Goal: Task Accomplishment & Management: Complete application form

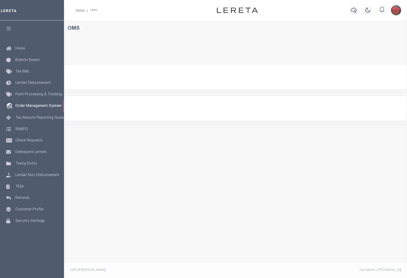
select select "200"
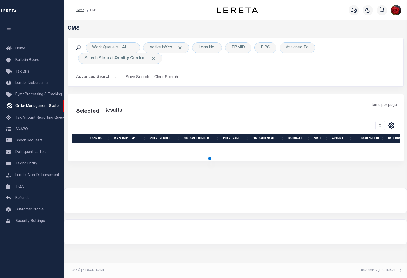
select select "200"
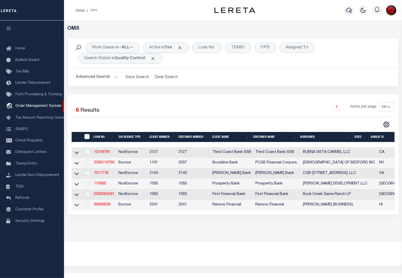
click at [8, 28] on icon "button" at bounding box center [9, 28] width 6 height 5
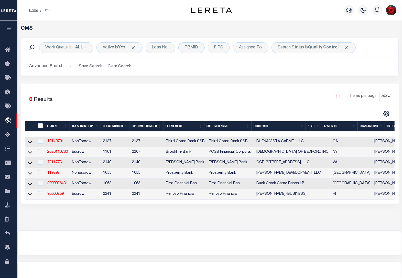
click at [54, 67] on button "Advanced Search" at bounding box center [50, 66] width 43 height 10
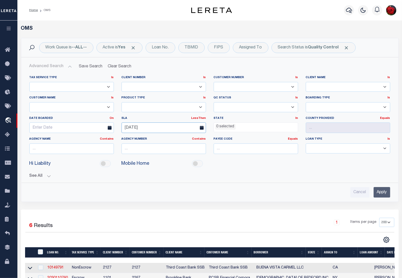
click at [162, 125] on input "[DATE]" at bounding box center [164, 127] width 85 height 11
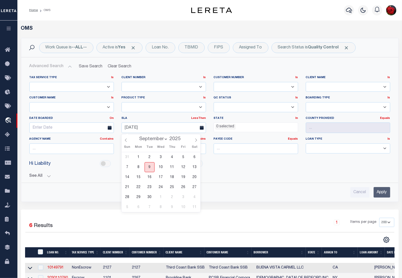
click at [149, 167] on span "9" at bounding box center [150, 167] width 10 height 10
type input "[DATE]"
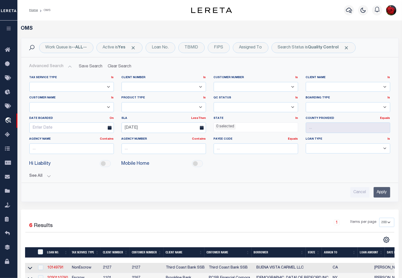
click at [382, 191] on input "Apply" at bounding box center [382, 192] width 17 height 11
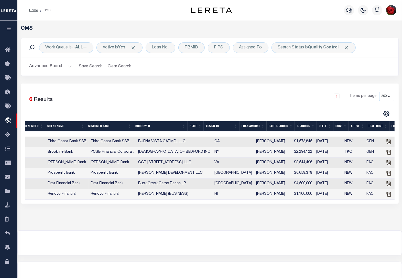
scroll to position [0, 168]
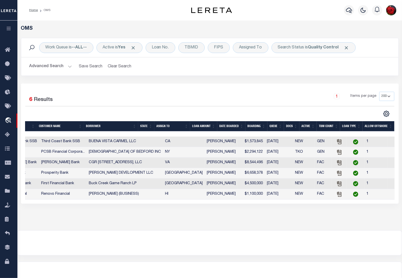
drag, startPoint x: 370, startPoint y: 208, endPoint x: 364, endPoint y: 208, distance: 5.9
click at [369, 204] on div "Selected 6 Results 1 Items per page 10 25 50 100 200" at bounding box center [210, 143] width 378 height 120
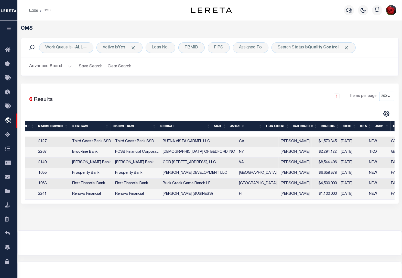
scroll to position [0, 0]
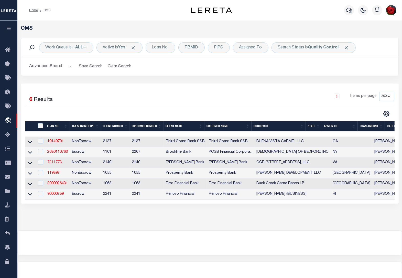
click at [54, 163] on link "7211778" at bounding box center [54, 163] width 14 height 4
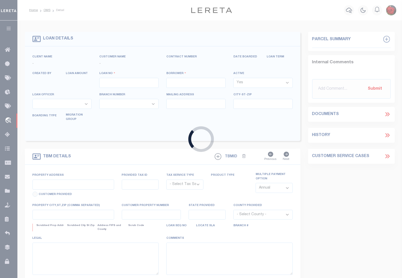
type input "7211778"
type input "CGR [STREET_ADDRESS], LLC"
select select
select select "10"
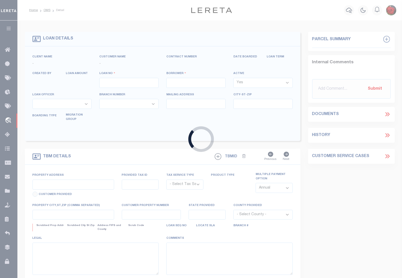
select select "NonEscrow"
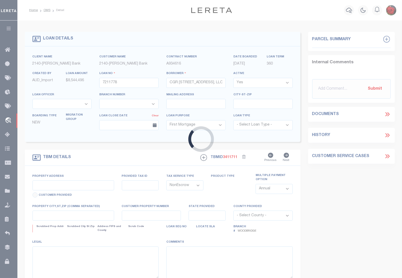
type input "[STREET_ADDRESS]"
select select
type input "[GEOGRAPHIC_DATA] [GEOGRAPHIC_DATA] 20111"
type input "13938"
type input "VA"
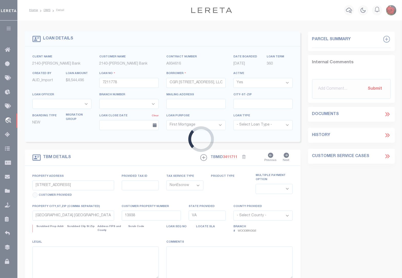
select select
select select "3199"
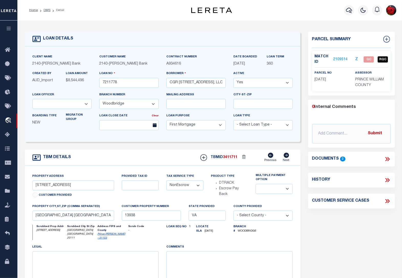
select select "12934"
click at [342, 58] on link "2109514" at bounding box center [340, 59] width 14 height 5
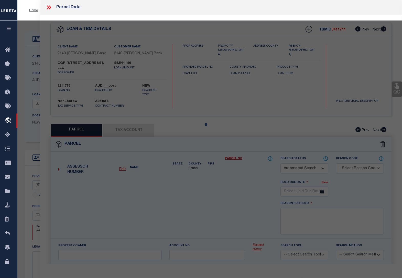
checkbox input "false"
select select "QC"
type input "The [PERSON_NAME] Family Ltd Partnership"
select select "AGW"
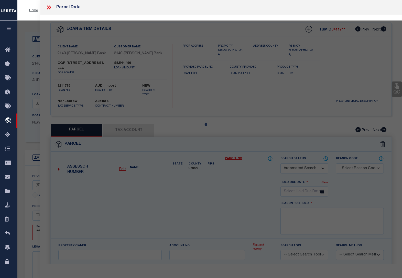
select select "LEG"
type input "[STREET_ADDRESS]"
type input "[GEOGRAPHIC_DATA] [GEOGRAPHIC_DATA] 20111"
type textarea "LOT 37 PHASE 1 [PERSON_NAME] CENTER"
type textarea "Incorrect County (Agency) The given property is in [GEOGRAPHIC_DATA], [GEOGRAPH…"
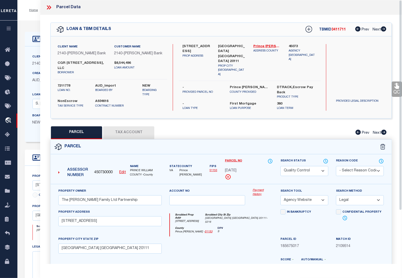
click at [131, 126] on button "Tax Account" at bounding box center [128, 132] width 51 height 13
select select "100"
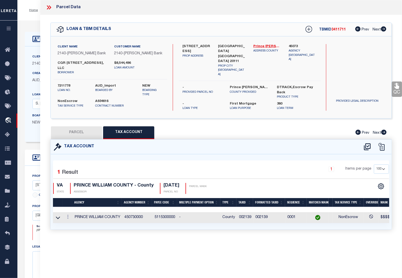
click at [79, 126] on button "PARCEL" at bounding box center [76, 132] width 51 height 13
select select "AS"
select select
checkbox input "false"
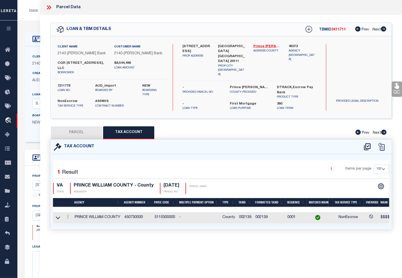
checkbox input "false"
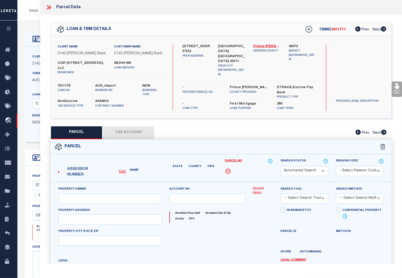
select select "QC"
type input "The [PERSON_NAME] Family Ltd Partnership"
select select "AGW"
select select "LEG"
type input "[STREET_ADDRESS]"
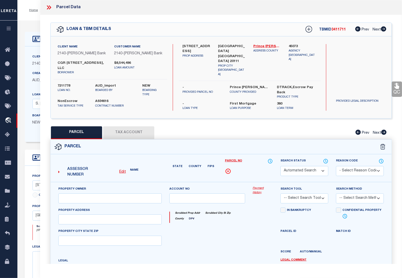
type input "[GEOGRAPHIC_DATA] [GEOGRAPHIC_DATA] 20111"
type textarea "LOT 37 PHASE 1 [PERSON_NAME] CENTER"
type textarea "Incorrect County (Agency) The given property is in [GEOGRAPHIC_DATA], [GEOGRAPH…"
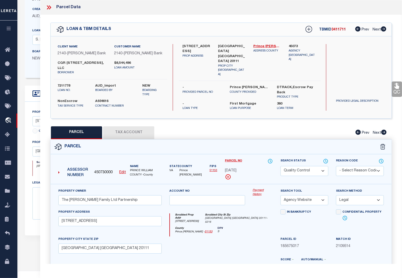
click at [322, 166] on select "Automated Search Bad Parcel Complete Duplicate Parcel High Dollar Reporting In …" at bounding box center [305, 171] width 48 height 10
click at [383, 172] on div "Reason Code - Select Reason Code - 099 - Other (Provide additional detail) ACT …" at bounding box center [360, 171] width 56 height 26
click at [308, 29] on icon at bounding box center [309, 29] width 3 height 3
select select "IP"
type textarea "-"
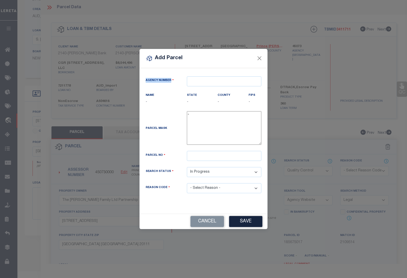
drag, startPoint x: 228, startPoint y: 56, endPoint x: 309, endPoint y: 74, distance: 83.6
click at [311, 74] on div "Add Parcel Agency Number Name - State - County" at bounding box center [203, 139] width 407 height 278
click at [219, 78] on input "text" at bounding box center [224, 81] width 75 height 10
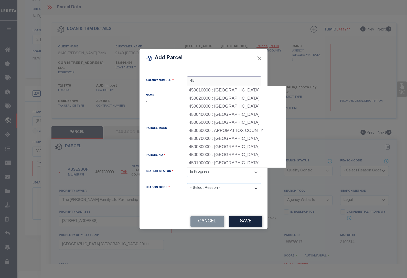
type input "4"
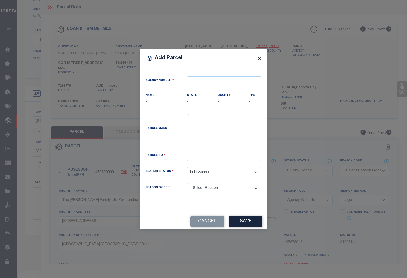
click at [259, 58] on button "Close" at bounding box center [259, 58] width 7 height 7
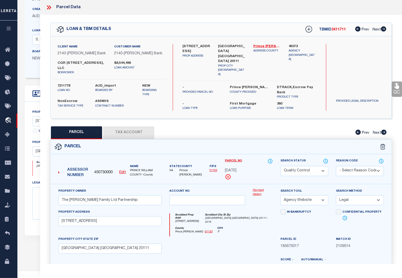
click at [312, 58] on div "[STREET_ADDRESS] PROP ADDRESS [GEOGRAPHIC_DATA] [GEOGRAPHIC_DATA] [STREET_ADDRE…" at bounding box center [250, 62] width 142 height 37
click at [308, 28] on icon at bounding box center [309, 29] width 7 height 7
select select "IP"
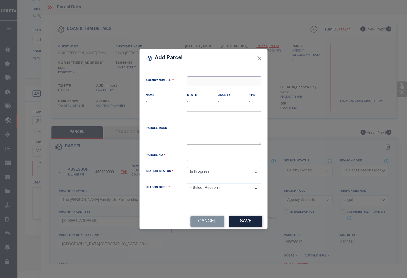
click at [245, 77] on input "text" at bounding box center [224, 81] width 75 height 10
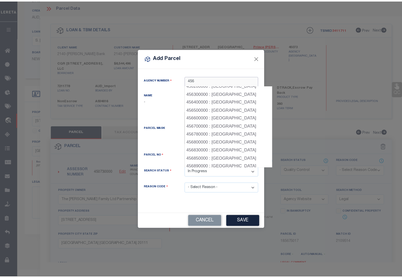
scroll to position [23, 0]
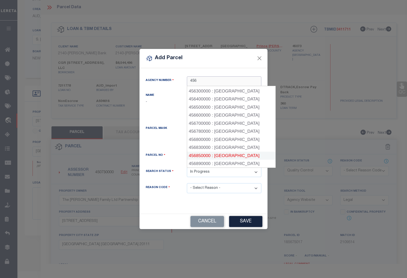
click at [250, 154] on div "456850000 : [GEOGRAPHIC_DATA]" at bounding box center [231, 156] width 88 height 8
type input "456850000"
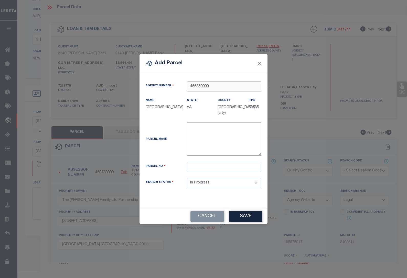
type input "456850000"
click at [195, 167] on input "text" at bounding box center [224, 167] width 75 height 10
click at [197, 171] on input "text" at bounding box center [224, 167] width 75 height 10
type input "002139"
click at [243, 214] on button "Save" at bounding box center [245, 216] width 33 height 11
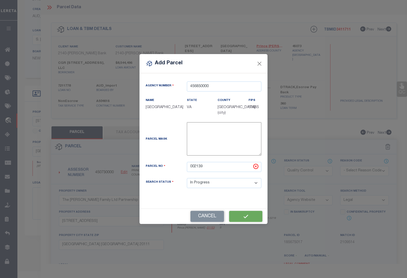
select select "IP"
select select
checkbox input "false"
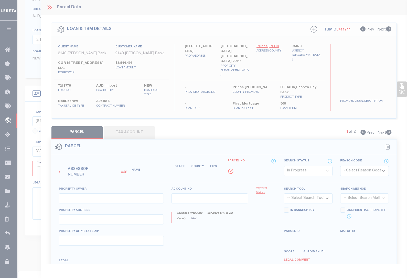
checkbox input "false"
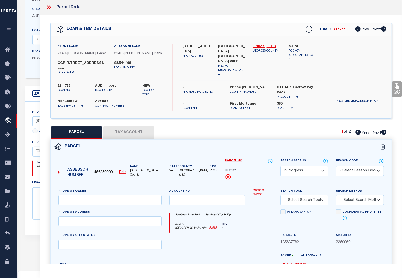
click at [385, 130] on icon at bounding box center [384, 132] width 6 height 5
select select "AS"
checkbox input "false"
select select "QC"
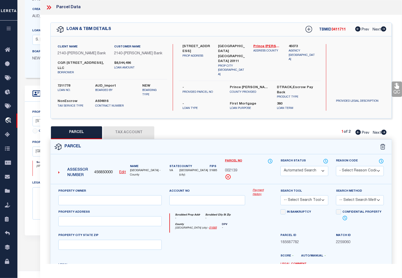
type input "The [PERSON_NAME] Family Ltd Partnership"
select select "AGW"
select select "LEG"
type input "[STREET_ADDRESS]"
type input "[GEOGRAPHIC_DATA] [GEOGRAPHIC_DATA] 20111"
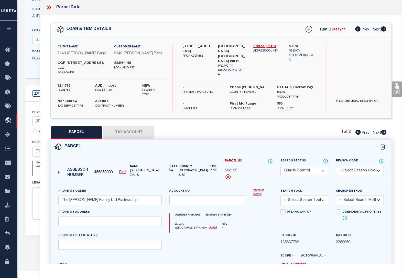
type textarea "LOT 37 PHASE 1 [PERSON_NAME] CENTER"
type textarea "Incorrect County (Agency) The given property is in [GEOGRAPHIC_DATA], [GEOGRAPH…"
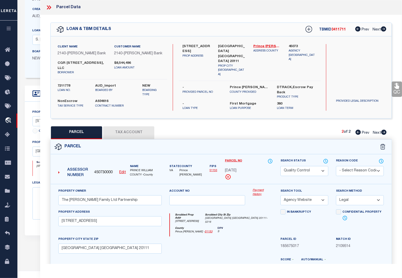
click at [323, 166] on select "Automated Search Bad Parcel Complete Duplicate Parcel High Dollar Reporting In …" at bounding box center [305, 171] width 48 height 10
select select "PR"
click at [281, 166] on select "Automated Search Bad Parcel Complete Duplicate Parcel High Dollar Reporting In …" at bounding box center [305, 171] width 48 height 10
click at [382, 209] on div "Confidential Property" at bounding box center [360, 215] width 48 height 12
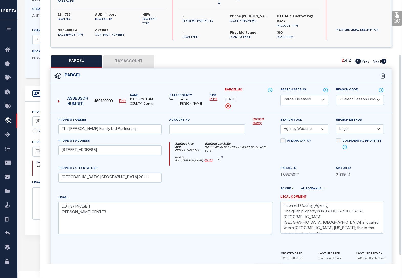
scroll to position [82, 0]
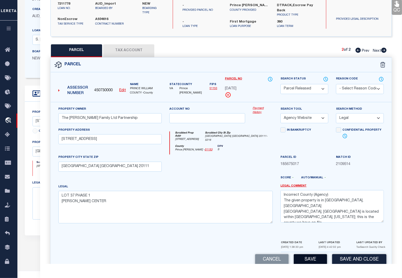
click at [320, 254] on button "Save" at bounding box center [310, 259] width 33 height 11
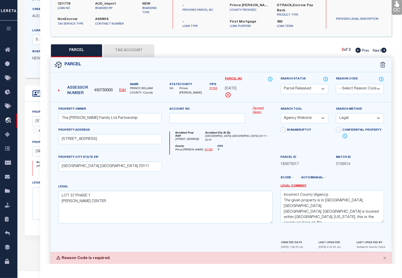
click at [347, 84] on select "- Select Reason Code - 099 - Other (Provide additional detail) ACT - Agency Cha…" at bounding box center [360, 89] width 48 height 10
select select "099"
click at [336, 84] on select "- Select Reason Code - 099 - Other (Provide additional detail) ACT - Agency Cha…" at bounding box center [360, 89] width 48 height 10
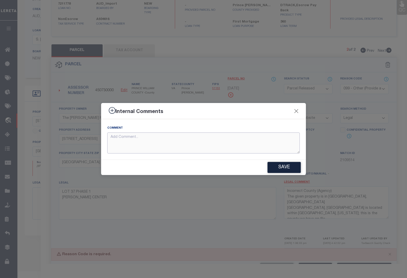
click at [158, 138] on textarea at bounding box center [203, 142] width 193 height 21
type textarea "I"
type textarea "Incorrect Agency: should be [GEOGRAPHIC_DATA] instead of [GEOGRAPHIC_DATA]"
click at [276, 167] on button "Save" at bounding box center [284, 167] width 33 height 11
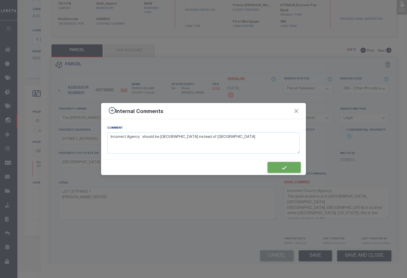
type textarea "Incorrect Agency: should be [GEOGRAPHIC_DATA] instead of [GEOGRAPHIC_DATA]"
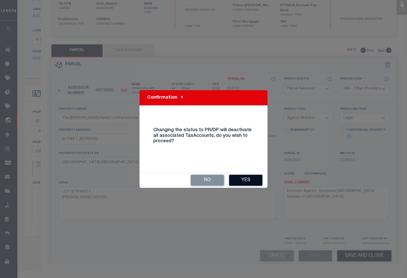
click at [248, 179] on button "Yes" at bounding box center [245, 180] width 33 height 11
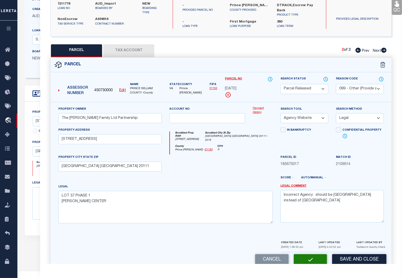
select select "AS"
select select
checkbox input "false"
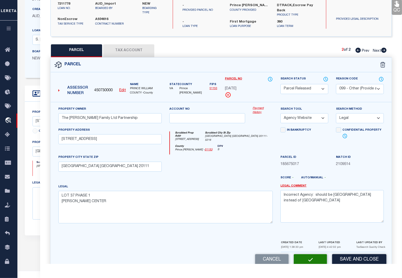
checkbox input "false"
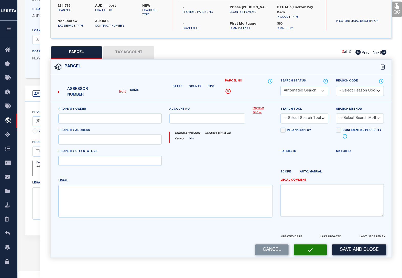
select select "PR"
select select "099"
type input "The [PERSON_NAME] Family Ltd Partnership"
select select "AGW"
select select "LEG"
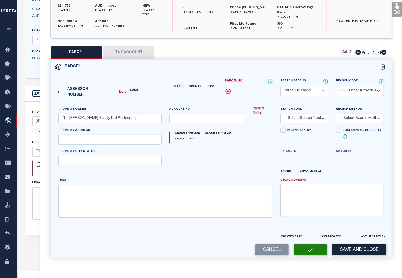
type input "[STREET_ADDRESS]"
type input "[GEOGRAPHIC_DATA] [GEOGRAPHIC_DATA] 20111"
type textarea "LOT 37 PHASE 1 [PERSON_NAME] CENTER"
type textarea "Incorrect Agency: should be [GEOGRAPHIC_DATA] instead of [GEOGRAPHIC_DATA]"
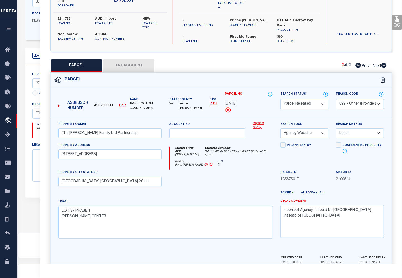
scroll to position [118, 0]
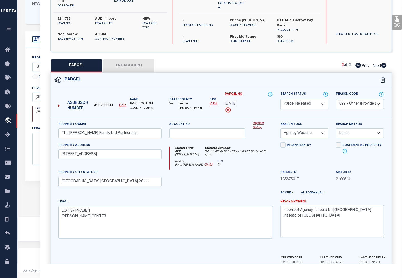
click at [355, 91] on div "Reason Code - Select Reason Code - 099 - Other (Provide additional detail) ACT …" at bounding box center [360, 100] width 48 height 18
click at [357, 63] on icon at bounding box center [358, 65] width 5 height 5
select select "AS"
select select
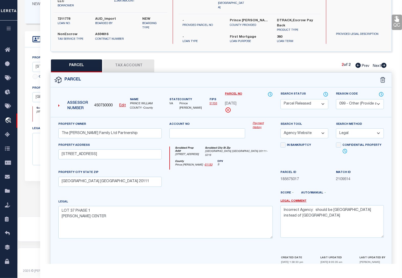
select select
checkbox input "false"
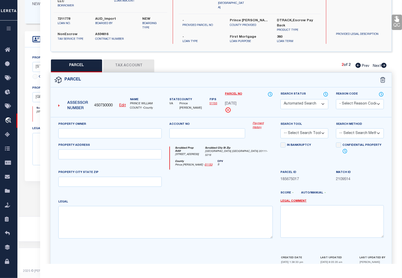
select select "IP"
checkbox input "false"
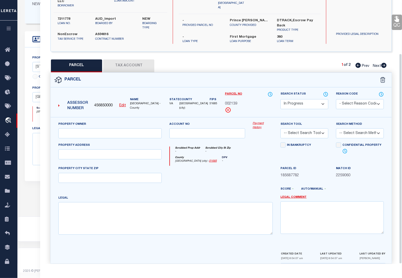
scroll to position [67, 0]
click at [131, 59] on button "Tax Account" at bounding box center [128, 65] width 51 height 13
select select "100"
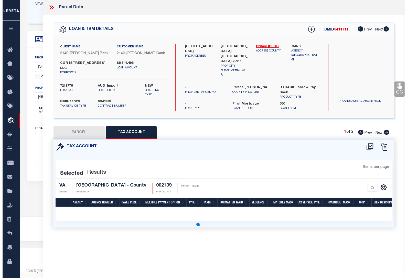
scroll to position [0, 0]
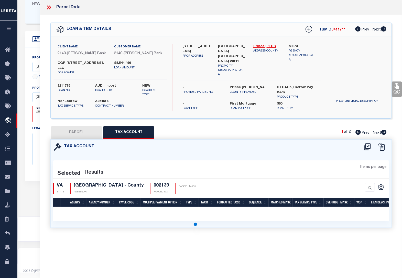
select select "100"
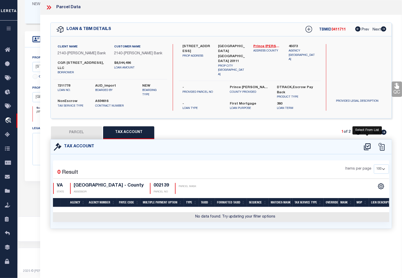
click at [369, 143] on icon at bounding box center [367, 147] width 8 height 8
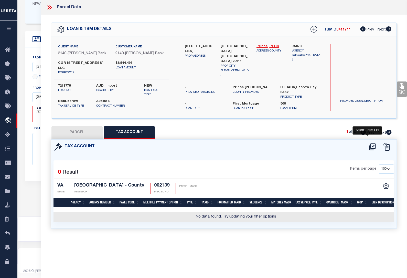
select select "100"
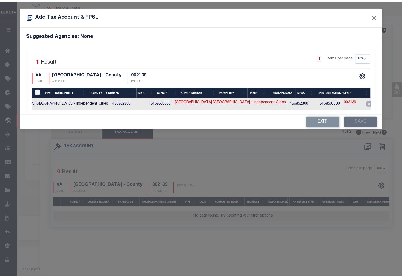
scroll to position [0, 87]
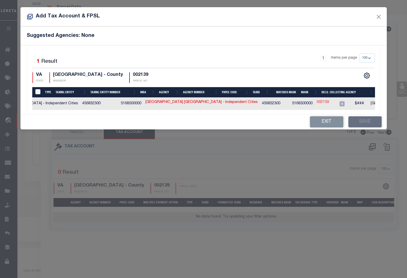
click at [317, 104] on link "002139" at bounding box center [323, 103] width 12 height 6
type input "002139"
type textarea "$###"
checkbox input "true"
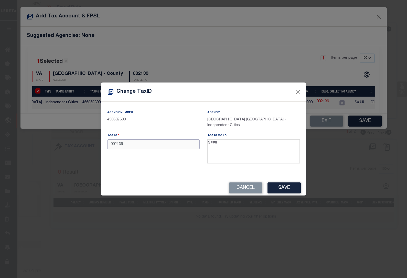
click at [115, 145] on input "002139" at bounding box center [153, 144] width 92 height 10
type input "2139"
click at [292, 186] on button "Save" at bounding box center [284, 187] width 33 height 11
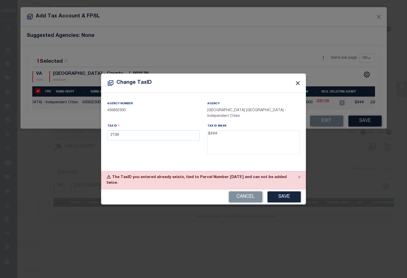
click at [297, 86] on button "Close" at bounding box center [298, 83] width 7 height 7
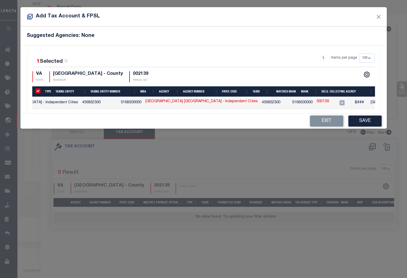
click at [125, 122] on div "Exit Save" at bounding box center [203, 120] width 366 height 15
click at [380, 16] on button "Close" at bounding box center [378, 16] width 7 height 7
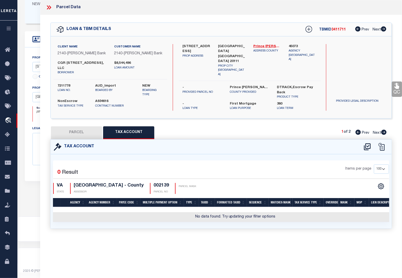
click at [85, 126] on button "PARCEL" at bounding box center [76, 132] width 51 height 13
select select "AS"
checkbox input "false"
select select "IP"
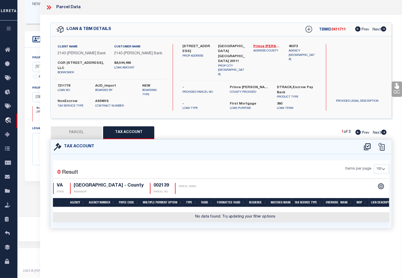
checkbox input "false"
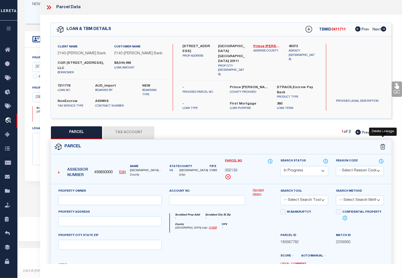
click at [382, 144] on icon at bounding box center [383, 147] width 5 height 6
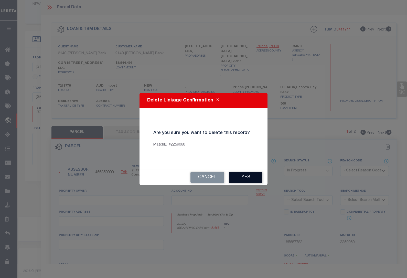
click at [245, 176] on button "Yes" at bounding box center [245, 177] width 33 height 11
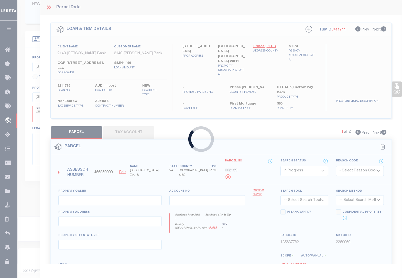
select select "AS"
checkbox input "false"
select select "PR"
select select "099"
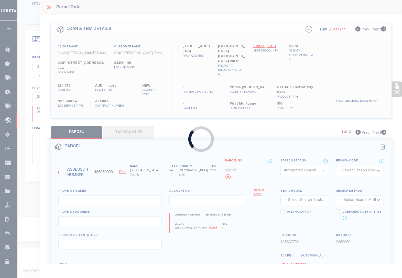
type input "The [PERSON_NAME] Family Ltd Partnership"
select select "AGW"
select select "LEG"
type input "[STREET_ADDRESS]"
type input "[GEOGRAPHIC_DATA] [GEOGRAPHIC_DATA] 20111"
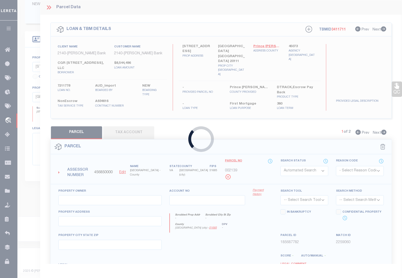
type textarea "LOT 37 PHASE 1 [PERSON_NAME] CENTER"
type textarea "Incorrect Agency: should be [GEOGRAPHIC_DATA] instead of [GEOGRAPHIC_DATA]"
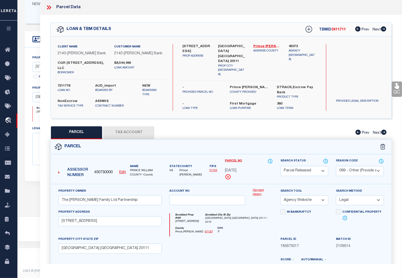
click at [307, 166] on select "Automated Search Bad Parcel Complete Duplicate Parcel High Dollar Reporting In …" at bounding box center [305, 171] width 48 height 10
click at [281, 166] on select "Automated Search Bad Parcel Complete Duplicate Parcel High Dollar Reporting In …" at bounding box center [305, 171] width 48 height 10
click at [182, 184] on div "Property Owner The [PERSON_NAME] Family Ltd Partnership Account no Payment Hist…" at bounding box center [221, 253] width 341 height 138
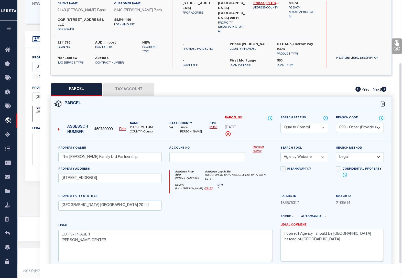
scroll to position [82, 0]
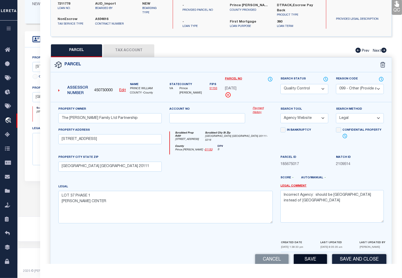
click at [308, 254] on button "Save" at bounding box center [310, 259] width 33 height 11
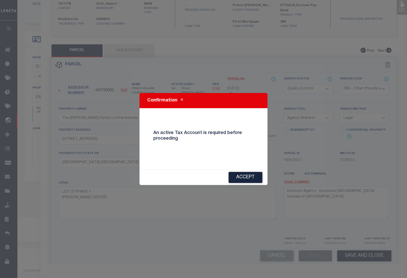
click at [251, 175] on button "Accept" at bounding box center [246, 177] width 34 height 11
select select "AS"
select select
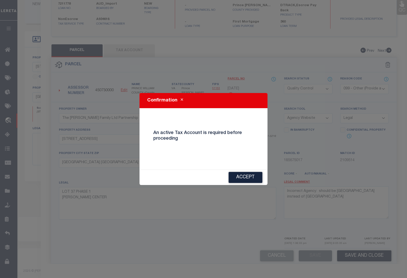
checkbox input "false"
select select "PR"
select select "099"
type input "The [PERSON_NAME] Family Ltd Partnership"
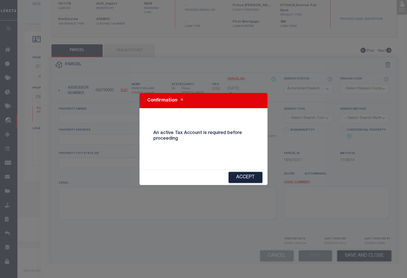
select select "AGW"
select select "LEG"
type input "[STREET_ADDRESS]"
type input "[GEOGRAPHIC_DATA] [GEOGRAPHIC_DATA] 20111"
type textarea "LOT 37 PHASE 1 [PERSON_NAME] CENTER"
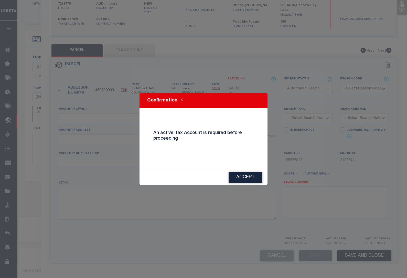
type textarea "Incorrect Agency: should be [GEOGRAPHIC_DATA] instead of [GEOGRAPHIC_DATA]"
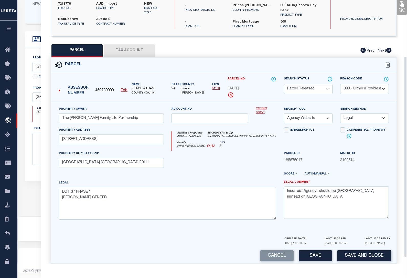
scroll to position [74, 0]
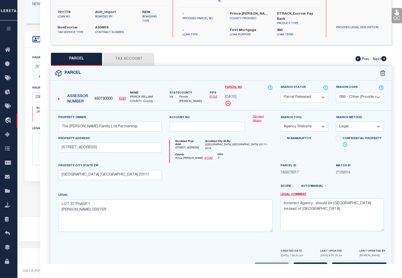
click at [289, 92] on select "Automated Search Bad Parcel Complete Duplicate Parcel High Dollar Reporting In …" at bounding box center [305, 97] width 48 height 10
click at [281, 92] on select "Automated Search Bad Parcel Complete Duplicate Parcel High Dollar Reporting In …" at bounding box center [305, 97] width 48 height 10
click at [312, 263] on button "Save" at bounding box center [310, 268] width 33 height 11
select select "AS"
select select
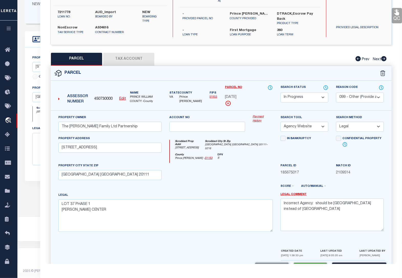
select select
checkbox input "false"
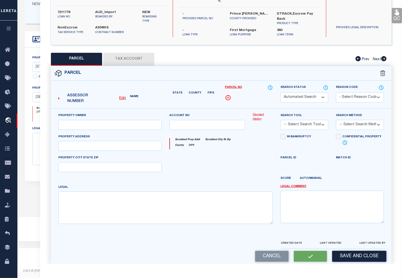
select select "IP"
select select "099"
type input "The [PERSON_NAME] Family Ltd Partnership"
select select "AGW"
select select "LEG"
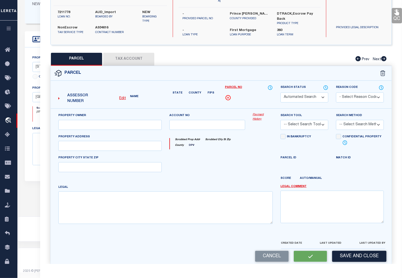
type input "[STREET_ADDRESS]"
type input "[GEOGRAPHIC_DATA] [GEOGRAPHIC_DATA] 20111"
type textarea "LOT 37 PHASE 1 [PERSON_NAME] CENTER"
type textarea "Incorrect Agency: should be [GEOGRAPHIC_DATA] instead of [GEOGRAPHIC_DATA]"
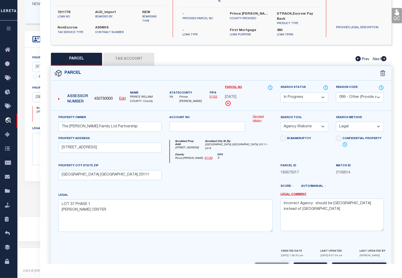
click at [124, 97] on u "Edit" at bounding box center [122, 99] width 7 height 4
type input "450730000"
type input "[DATE]"
select select "IP"
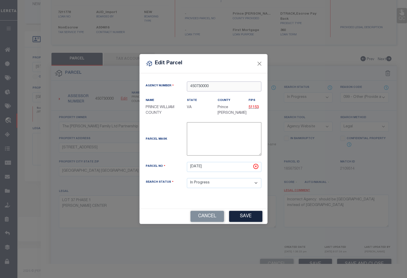
click at [217, 87] on input "450730000" at bounding box center [224, 86] width 75 height 10
click at [211, 86] on input "450730000" at bounding box center [224, 86] width 75 height 10
drag, startPoint x: 215, startPoint y: 86, endPoint x: 175, endPoint y: 82, distance: 40.9
click at [175, 82] on div "Agency Number 450730000" at bounding box center [203, 86] width 123 height 10
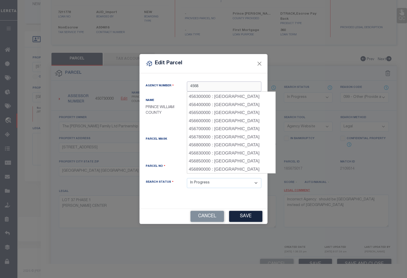
scroll to position [0, 0]
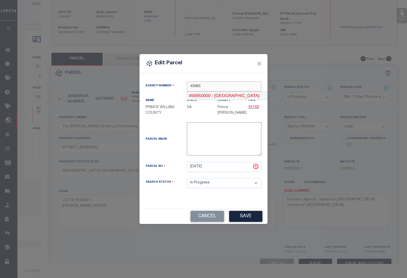
click at [195, 98] on div "456850000 : [GEOGRAPHIC_DATA]" at bounding box center [227, 96] width 80 height 8
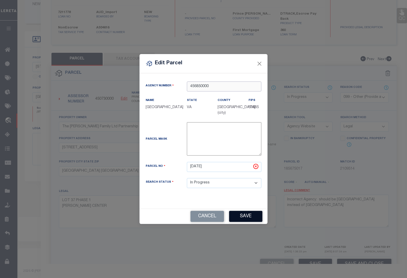
type input "456850000"
click at [239, 218] on button "Save" at bounding box center [245, 216] width 33 height 11
select select "IP"
select select
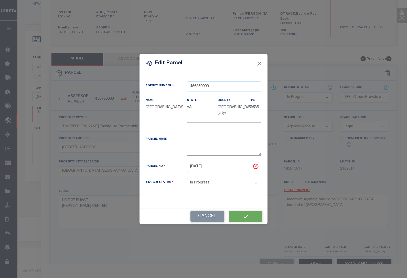
select select
checkbox input "false"
type input "The [PERSON_NAME] Family Ltd Partnership"
select select "AGW"
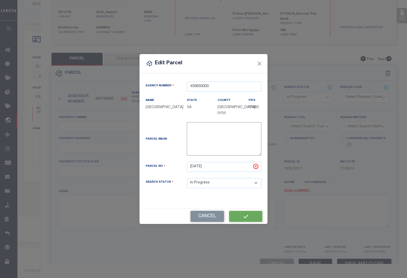
select select "LEG"
type input "[STREET_ADDRESS]"
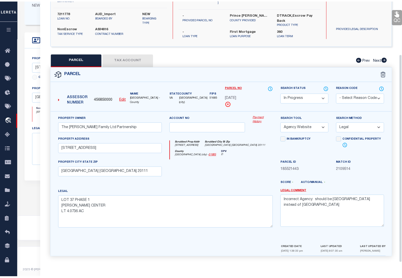
scroll to position [67, 0]
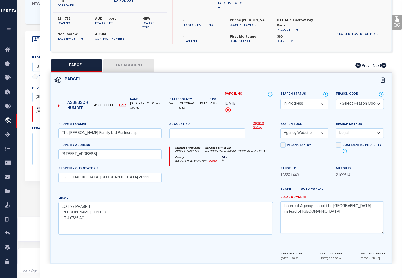
click at [205, 177] on div at bounding box center [207, 176] width 83 height 21
click at [131, 59] on button "Tax Account" at bounding box center [128, 65] width 51 height 13
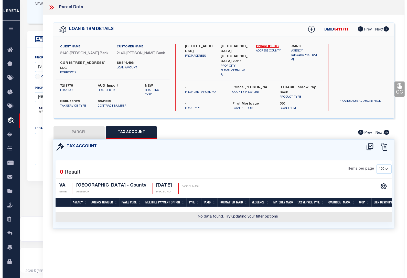
scroll to position [0, 0]
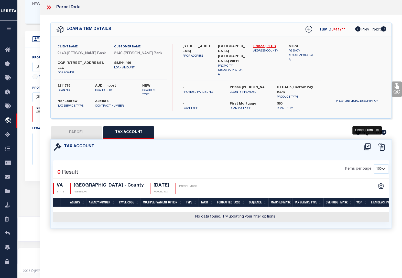
click at [369, 143] on icon at bounding box center [367, 147] width 8 height 8
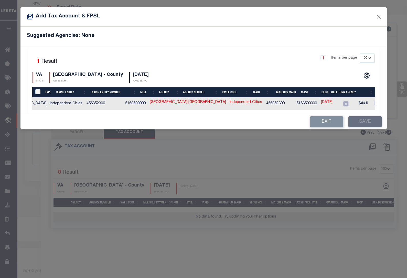
scroll to position [0, 81]
click at [322, 102] on link "[DATE]" at bounding box center [328, 103] width 12 height 6
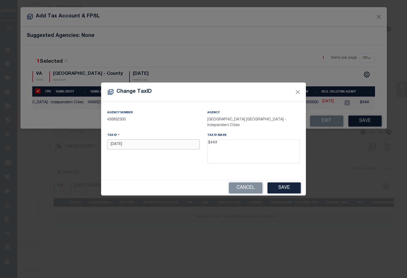
click at [133, 143] on input "[DATE]" at bounding box center [153, 144] width 92 height 10
drag, startPoint x: 133, startPoint y: 143, endPoint x: 67, endPoint y: 143, distance: 66.8
click at [67, 143] on div "Change TaxID Agency Number 456852300 [GEOGRAPHIC_DATA] [GEOGRAPHIC_DATA] PARK C…" at bounding box center [203, 139] width 407 height 278
click at [282, 184] on button "Save" at bounding box center [284, 187] width 33 height 11
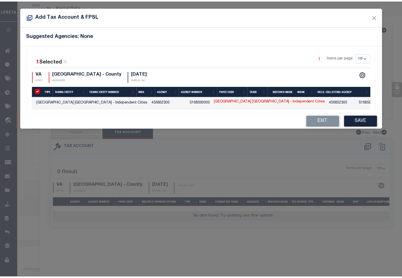
scroll to position [0, 0]
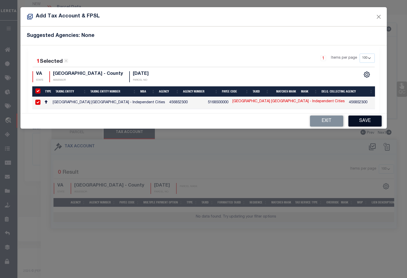
click at [368, 124] on button "Save" at bounding box center [365, 121] width 33 height 11
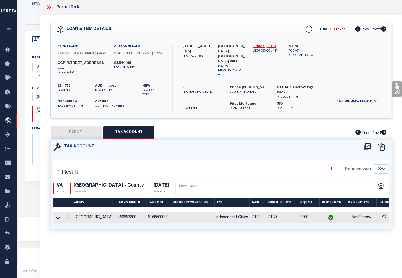
click at [67, 126] on button "PARCEL" at bounding box center [76, 132] width 51 height 13
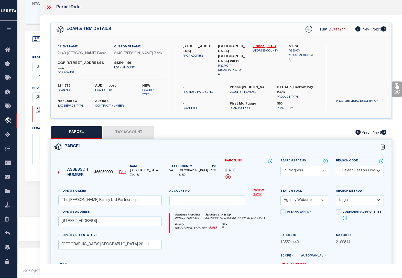
click at [298, 166] on select "Automated Search Bad Parcel Complete Duplicate Parcel High Dollar Reporting In …" at bounding box center [305, 171] width 48 height 10
click at [281, 166] on select "Automated Search Bad Parcel Complete Duplicate Parcel High Dollar Reporting In …" at bounding box center [305, 171] width 48 height 10
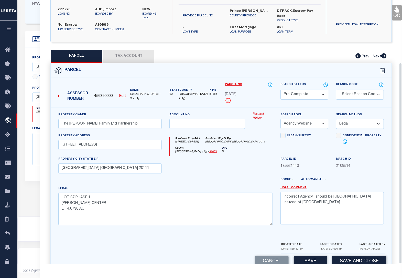
scroll to position [82, 0]
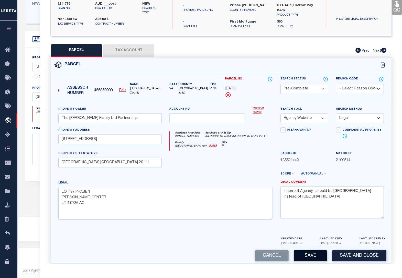
click at [312, 250] on button "Save" at bounding box center [310, 255] width 33 height 11
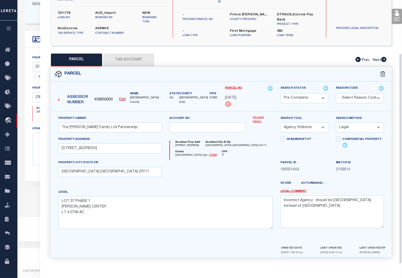
scroll to position [67, 0]
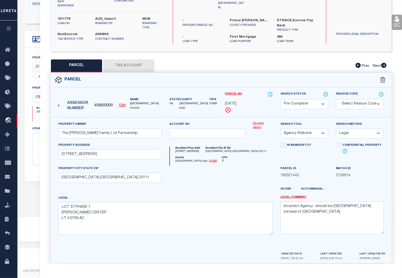
click at [254, 170] on div at bounding box center [263, 176] width 28 height 21
click at [236, 170] on div at bounding box center [207, 176] width 83 height 21
click at [122, 59] on button "Tax Account" at bounding box center [128, 65] width 51 height 13
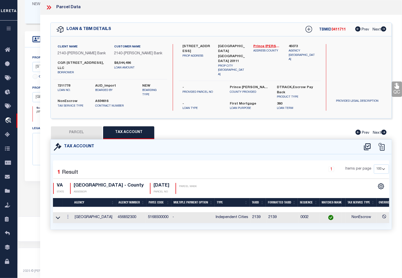
scroll to position [0, 0]
click at [67, 126] on button "PARCEL" at bounding box center [76, 132] width 51 height 13
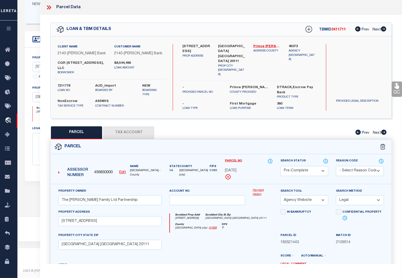
click at [49, 11] on div "Parcel Data" at bounding box center [221, 7] width 362 height 15
click at [131, 126] on button "Tax Account" at bounding box center [128, 132] width 51 height 13
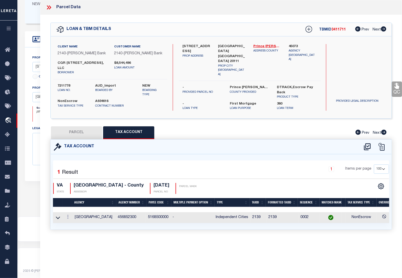
click at [81, 126] on button "PARCEL" at bounding box center [76, 132] width 51 height 13
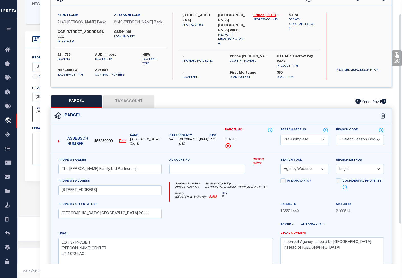
scroll to position [32, 0]
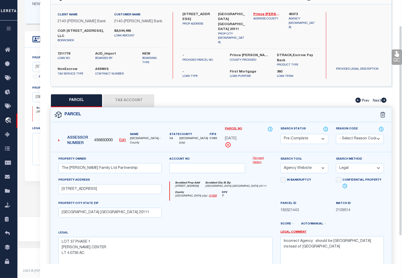
click at [305, 134] on select "Automated Search Bad Parcel Complete Duplicate Parcel High Dollar Reporting In …" at bounding box center [305, 139] width 48 height 10
click at [281, 134] on select "Automated Search Bad Parcel Complete Duplicate Parcel High Dollar Reporting In …" at bounding box center [305, 139] width 48 height 10
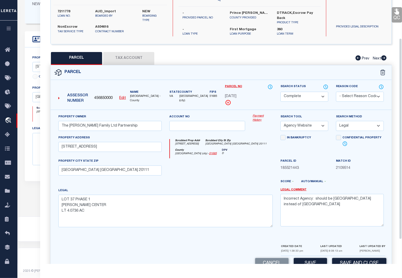
scroll to position [82, 0]
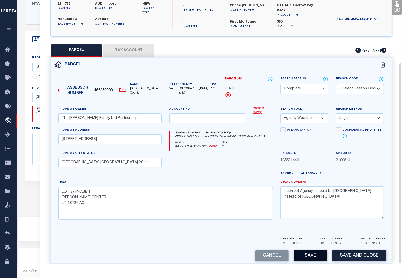
click at [308, 252] on button "Save" at bounding box center [310, 255] width 33 height 11
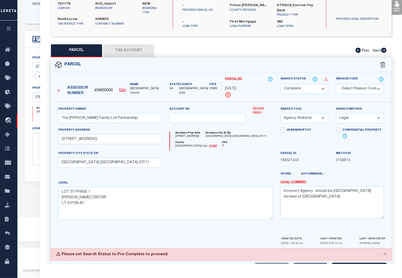
click at [300, 84] on select "Automated Search Bad Parcel Complete Duplicate Parcel High Dollar Reporting In …" at bounding box center [305, 89] width 48 height 10
click at [281, 91] on select "Automated Search Bad Parcel Complete Duplicate Parcel High Dollar Reporting In …" at bounding box center [305, 89] width 48 height 10
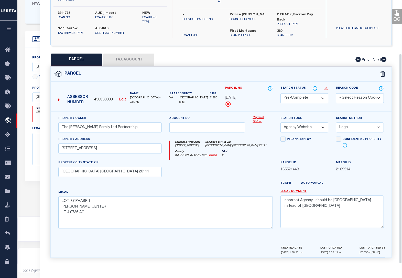
scroll to position [67, 0]
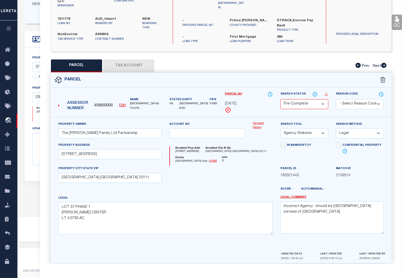
click at [247, 100] on div "Parcel No [DATE]" at bounding box center [249, 102] width 48 height 22
click at [209, 74] on div "Parcel" at bounding box center [221, 80] width 341 height 15
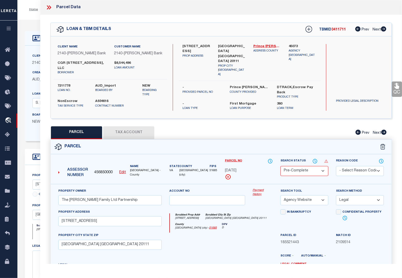
scroll to position [0, 0]
click at [46, 7] on icon at bounding box center [49, 7] width 7 height 7
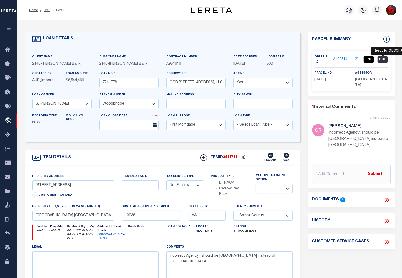
click at [382, 59] on span "RQC" at bounding box center [383, 59] width 10 height 6
click at [368, 58] on span "PC" at bounding box center [369, 59] width 10 height 6
click at [344, 57] on link "2109514" at bounding box center [340, 59] width 14 height 5
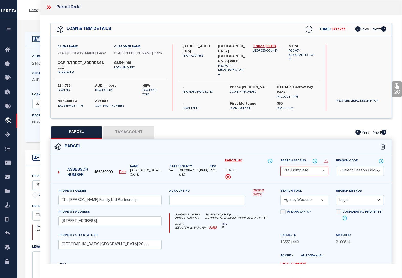
click at [287, 107] on div "Client Name 2140 - [PERSON_NAME] Bank Customer Name 2140 - [PERSON_NAME] Bank C…" at bounding box center [221, 77] width 341 height 82
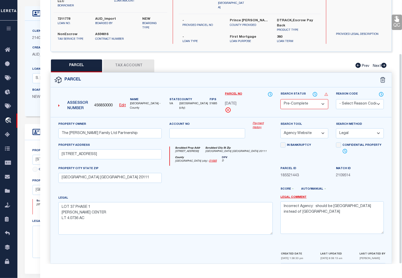
scroll to position [32, 0]
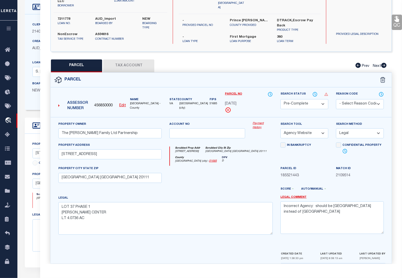
click at [297, 99] on select "Automated Search Bad Parcel Complete Duplicate Parcel High Dollar Reporting In …" at bounding box center [305, 104] width 48 height 10
click at [281, 99] on select "Automated Search Bad Parcel Complete Duplicate Parcel High Dollar Reporting In …" at bounding box center [305, 104] width 48 height 10
click at [297, 100] on select "Automated Search Bad Parcel Complete Duplicate Parcel High Dollar Reporting In …" at bounding box center [305, 104] width 48 height 10
click at [281, 99] on select "Automated Search Bad Parcel Complete Duplicate Parcel High Dollar Reporting In …" at bounding box center [305, 104] width 48 height 10
click at [263, 101] on div "[DATE]" at bounding box center [249, 104] width 48 height 6
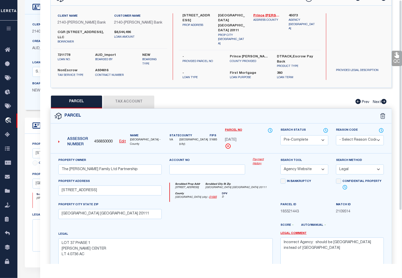
scroll to position [0, 0]
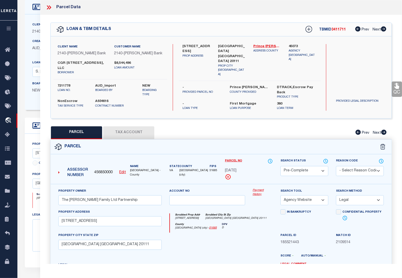
click at [47, 7] on icon at bounding box center [49, 7] width 7 height 7
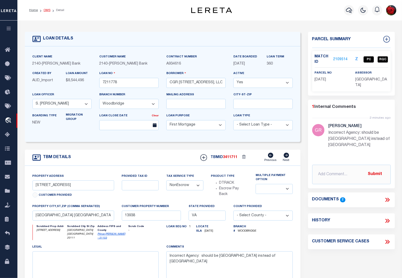
click at [47, 11] on link "OMS" at bounding box center [47, 10] width 7 height 3
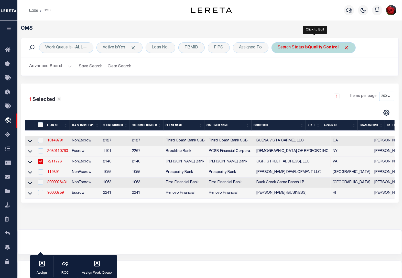
click at [328, 48] on b "Quality Control" at bounding box center [323, 48] width 31 height 4
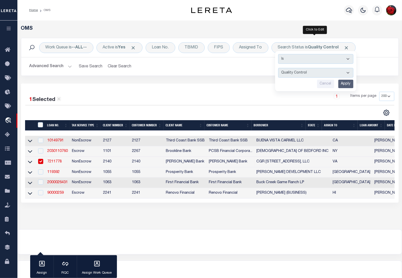
click at [348, 84] on input "Apply" at bounding box center [346, 84] width 15 height 8
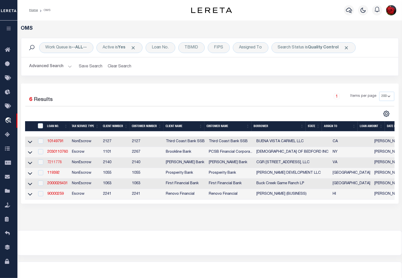
click at [54, 163] on link "7211778" at bounding box center [54, 163] width 14 height 4
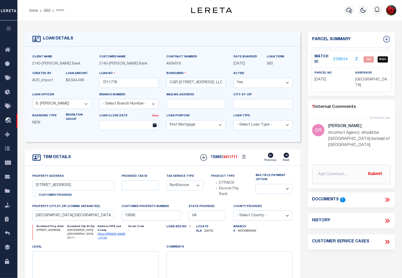
click at [338, 59] on link "2109514" at bounding box center [340, 59] width 14 height 5
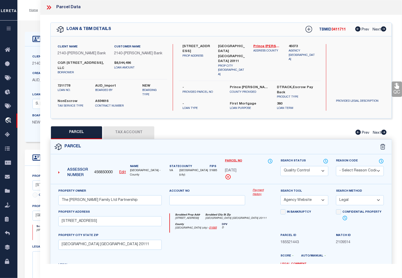
click at [394, 89] on icon at bounding box center [397, 85] width 7 height 7
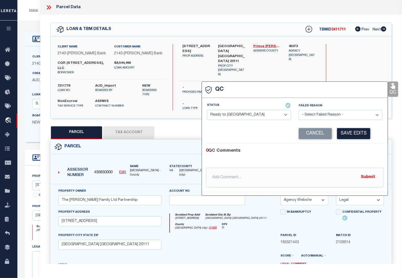
click at [272, 112] on select "- Select Status - Ready to QC Correct Incorrect" at bounding box center [249, 115] width 84 height 10
click at [207, 110] on select "- Select Status - Ready to QC Correct Incorrect" at bounding box center [249, 115] width 84 height 10
click at [347, 133] on button "Save Edits" at bounding box center [353, 133] width 33 height 11
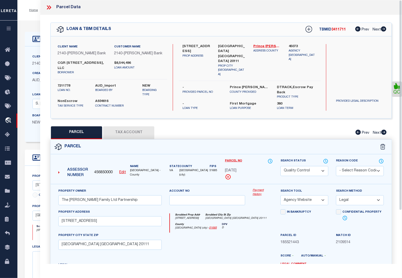
click at [298, 166] on select "Automated Search Bad Parcel Complete Duplicate Parcel High Dollar Reporting In …" at bounding box center [305, 171] width 48 height 10
click at [281, 166] on select "Automated Search Bad Parcel Complete Duplicate Parcel High Dollar Reporting In …" at bounding box center [305, 171] width 48 height 10
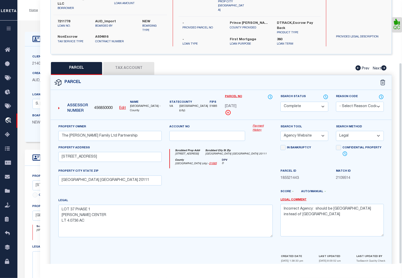
scroll to position [82, 0]
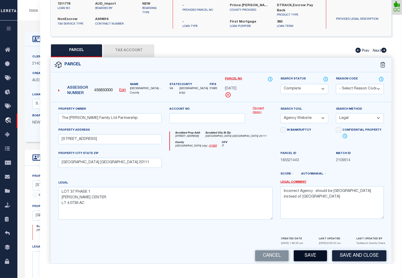
click at [316, 250] on button "Save" at bounding box center [310, 255] width 33 height 11
click at [346, 250] on button "Save and Close" at bounding box center [359, 255] width 54 height 11
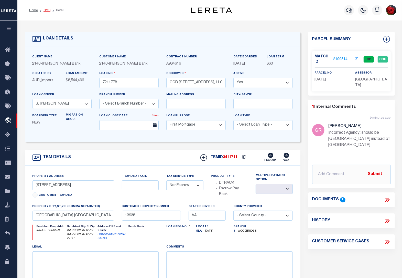
click at [46, 9] on link "OMS" at bounding box center [47, 10] width 7 height 3
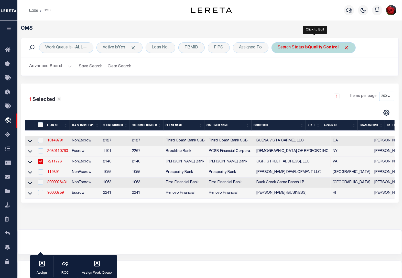
click at [321, 47] on b "Quality Control" at bounding box center [323, 48] width 31 height 4
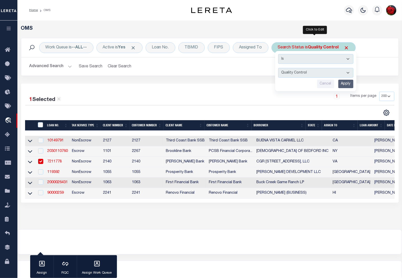
click at [346, 84] on input "Apply" at bounding box center [346, 84] width 15 height 8
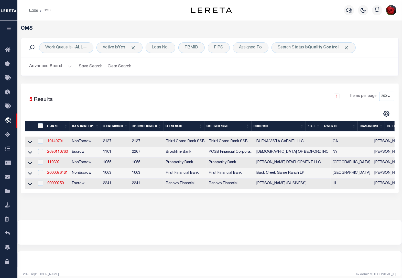
click at [57, 143] on link "10149791" at bounding box center [55, 142] width 16 height 4
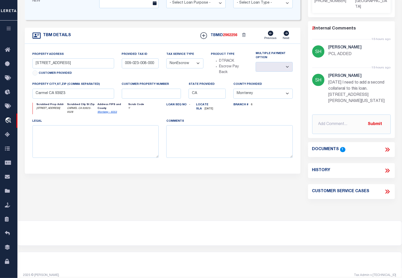
scroll to position [124, 0]
click at [387, 146] on icon at bounding box center [387, 149] width 7 height 7
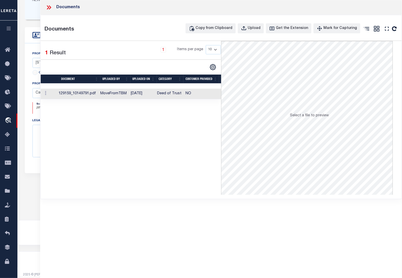
click at [150, 93] on td "[DATE]" at bounding box center [142, 94] width 26 height 11
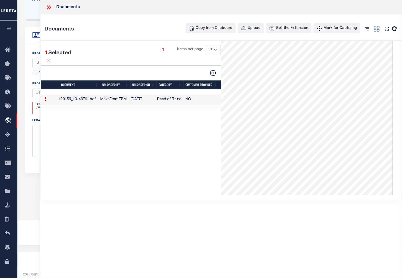
scroll to position [113, 0]
click at [144, 156] on div "1 Selected 1 Result 1 Items per page 10 25 50 100" at bounding box center [131, 118] width 181 height 154
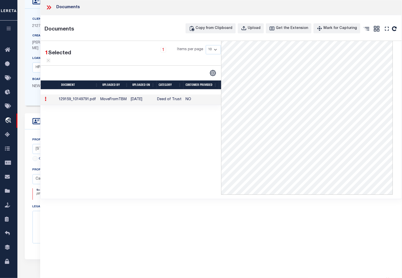
scroll to position [20, 0]
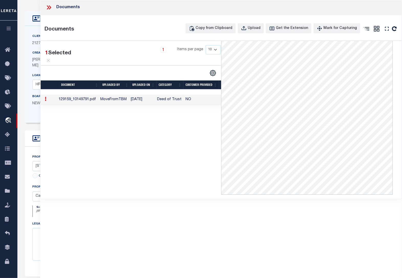
drag, startPoint x: 398, startPoint y: 116, endPoint x: 394, endPoint y: 72, distance: 43.8
click at [394, 72] on div "Select a file to preview" at bounding box center [311, 118] width 181 height 154
click at [47, 8] on icon at bounding box center [49, 7] width 7 height 7
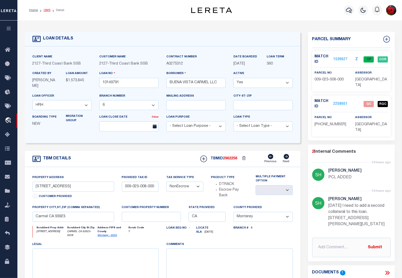
click at [45, 11] on link "OMS" at bounding box center [47, 10] width 7 height 3
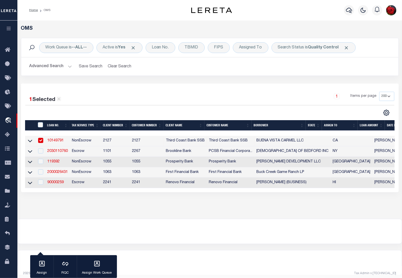
click at [40, 139] on input "checkbox" at bounding box center [40, 140] width 5 height 5
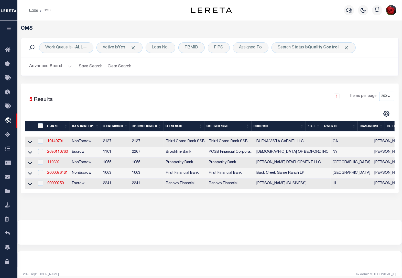
click at [52, 164] on link "119392" at bounding box center [53, 163] width 12 height 4
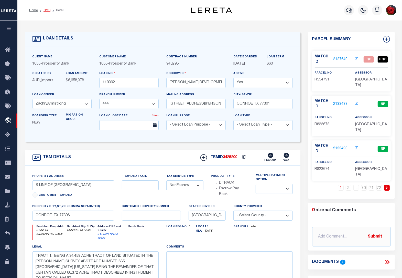
click at [49, 9] on link "OMS" at bounding box center [47, 10] width 7 height 3
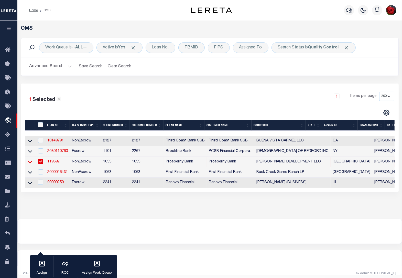
click at [29, 164] on icon at bounding box center [30, 161] width 4 height 5
